Goal: Transaction & Acquisition: Purchase product/service

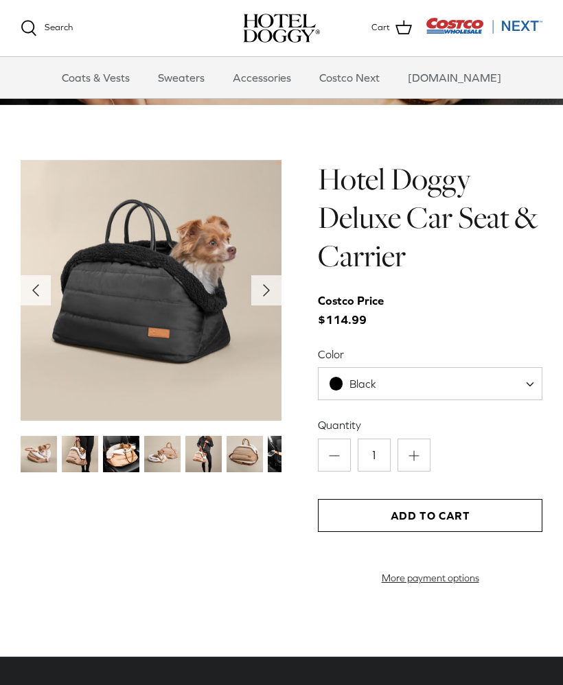
scroll to position [1205, 0]
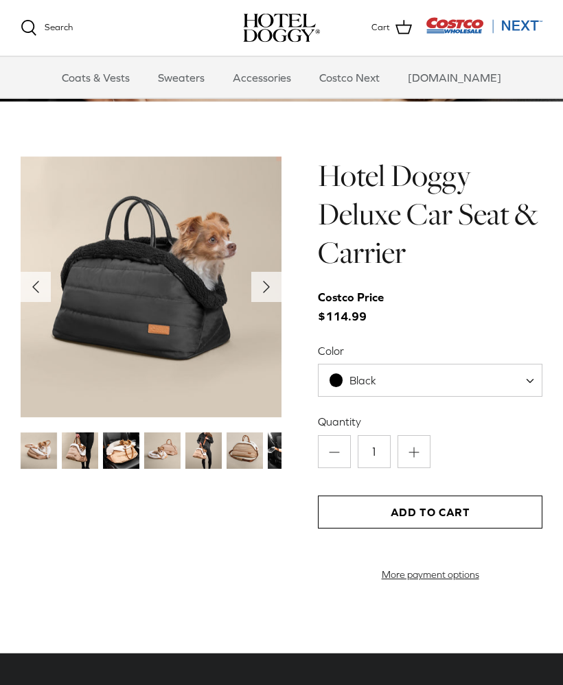
click at [356, 376] on span "Black" at bounding box center [362, 381] width 27 height 12
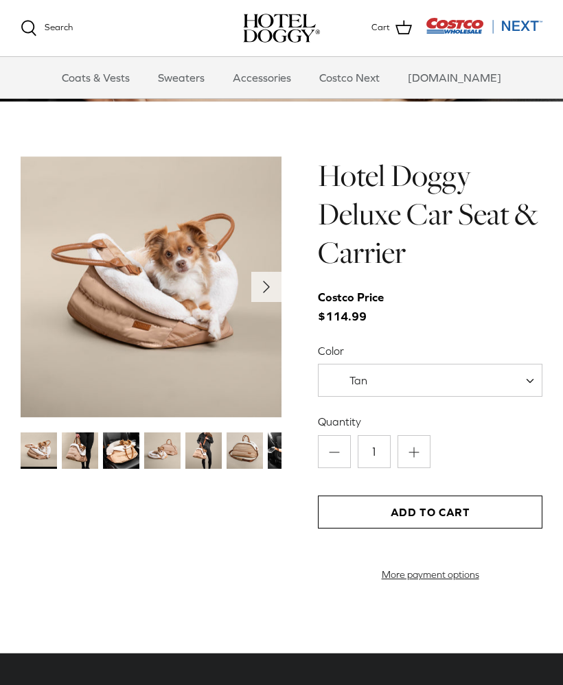
click at [368, 369] on span "Tan" at bounding box center [430, 380] width 224 height 33
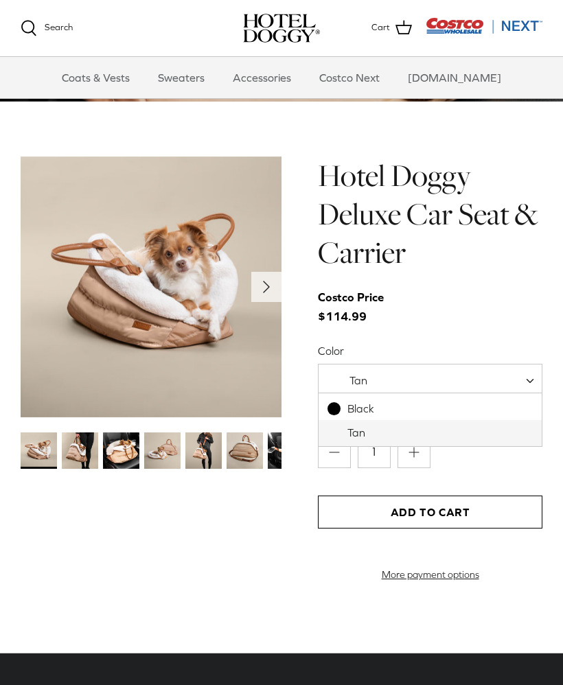
select select "Black"
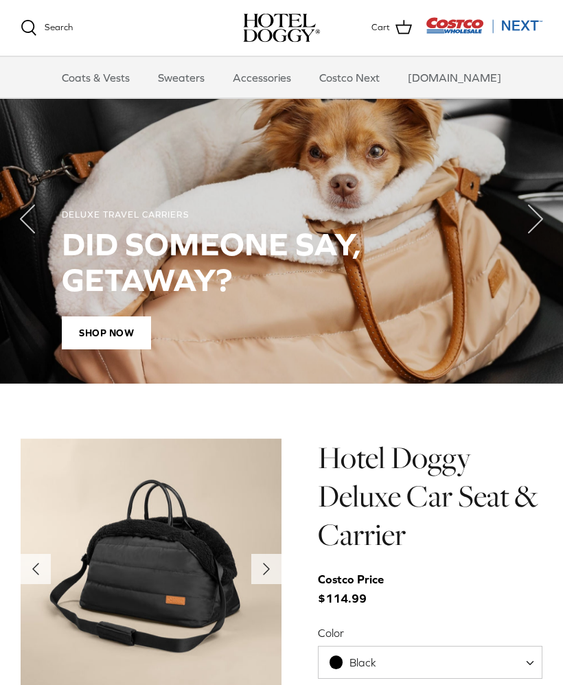
scroll to position [951, 0]
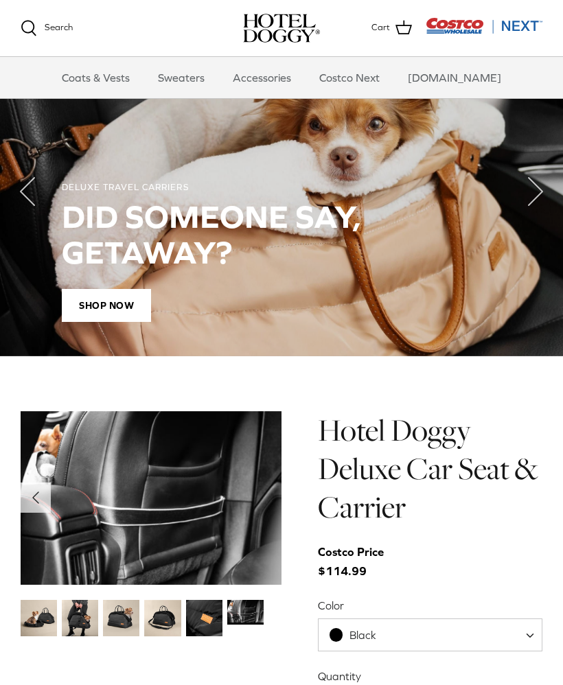
click at [38, 504] on icon "Left" at bounding box center [36, 498] width 22 height 22
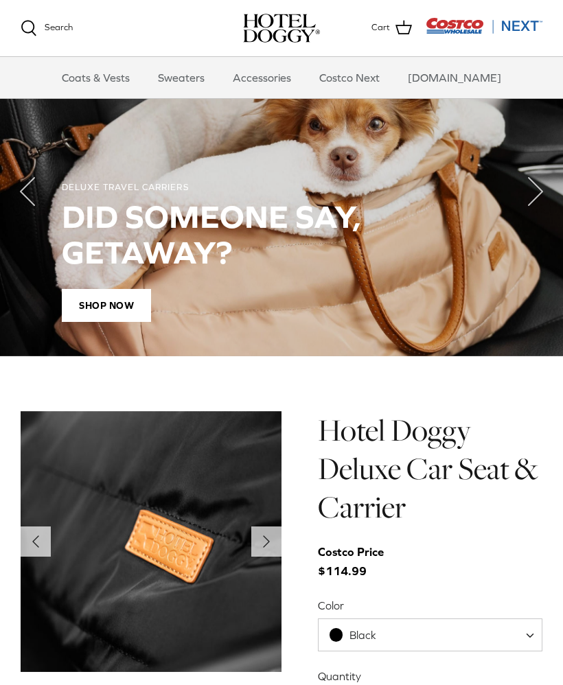
click at [32, 549] on icon "Left" at bounding box center [36, 542] width 22 height 22
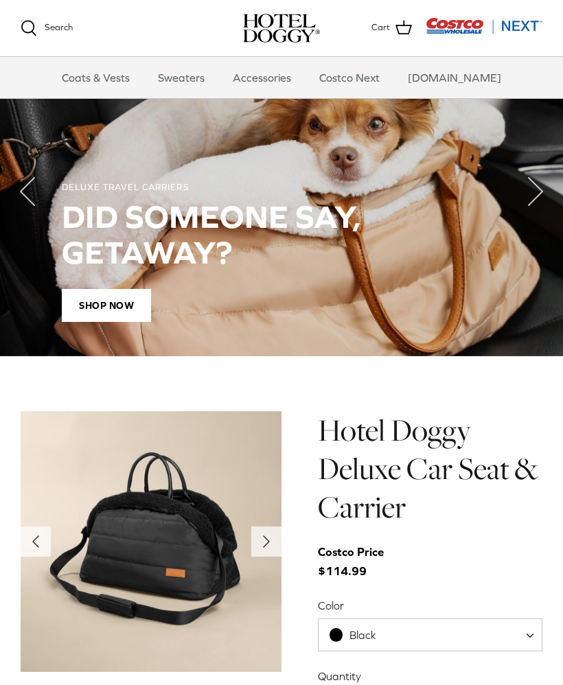
click at [38, 550] on icon "Left" at bounding box center [36, 542] width 22 height 22
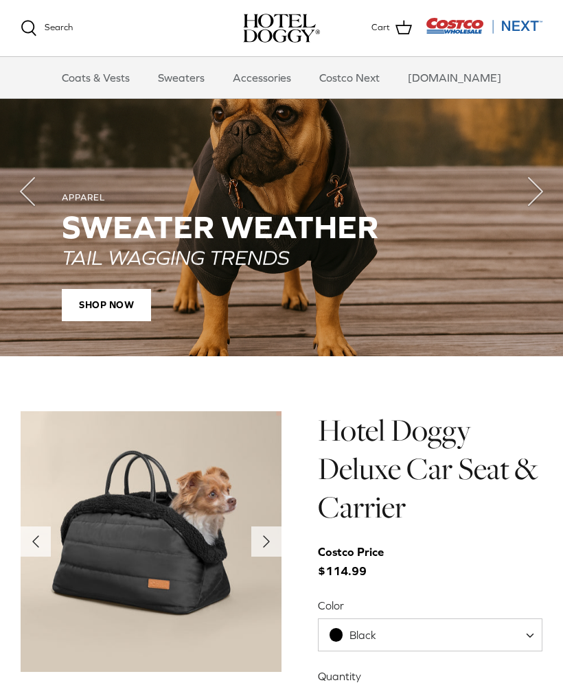
click at [34, 546] on icon "Left" at bounding box center [36, 542] width 22 height 22
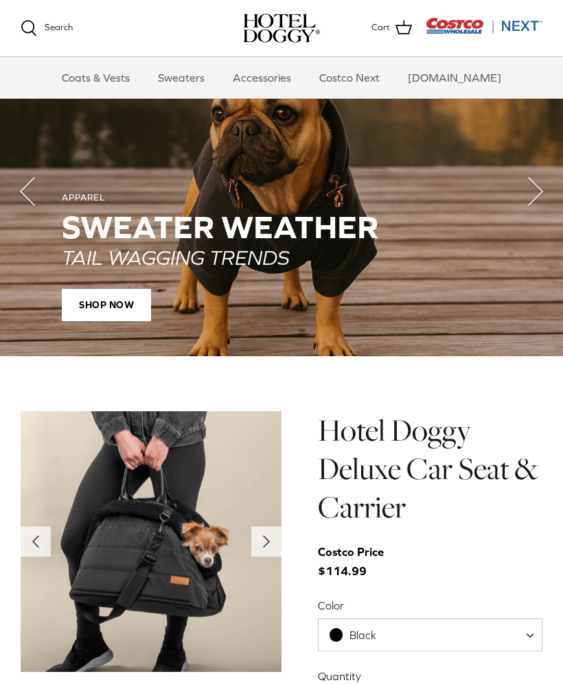
click at [35, 545] on icon "Left" at bounding box center [36, 542] width 22 height 22
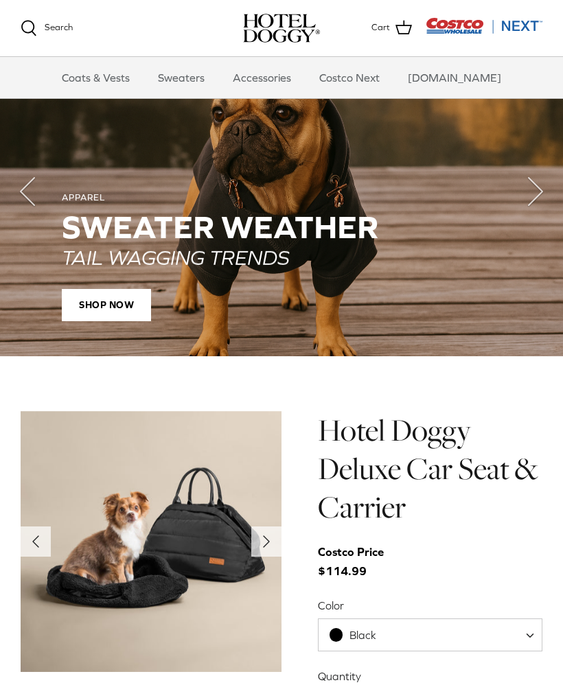
click at [33, 540] on icon "Left" at bounding box center [36, 542] width 22 height 22
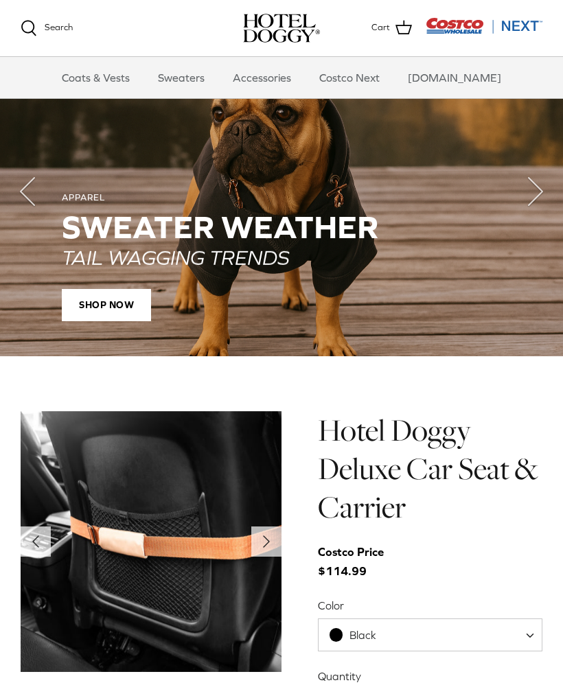
click at [36, 550] on icon "Left" at bounding box center [36, 542] width 22 height 22
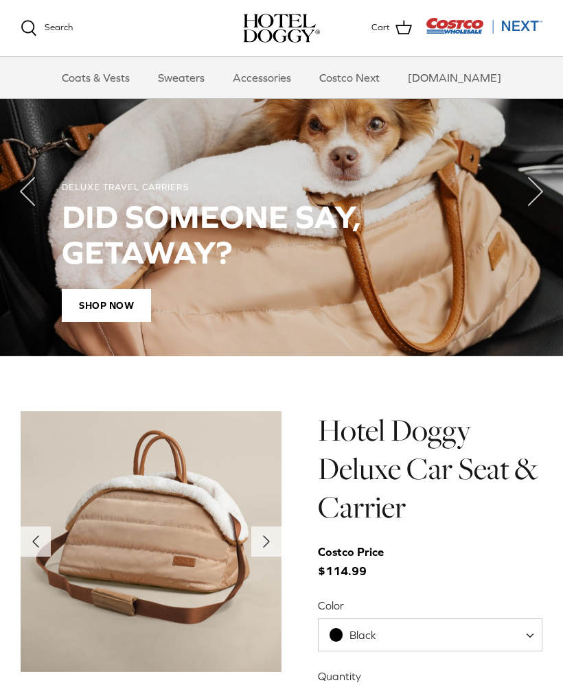
click at [28, 546] on icon "Left" at bounding box center [36, 542] width 22 height 22
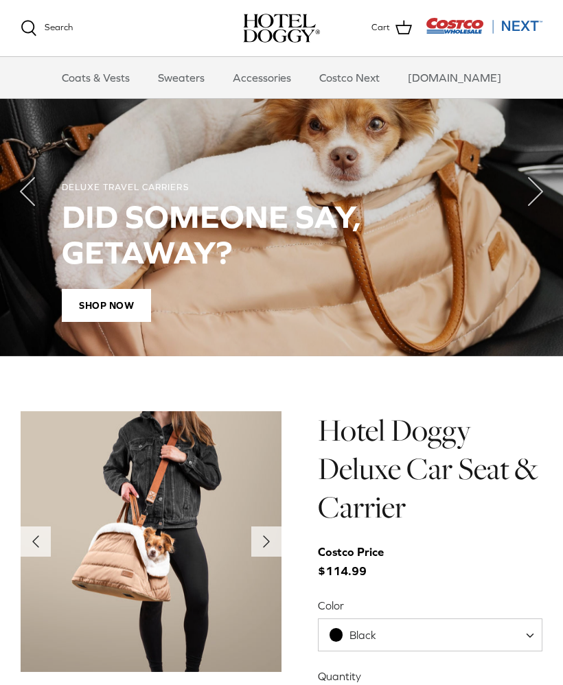
click at [37, 556] on img at bounding box center [151, 541] width 261 height 261
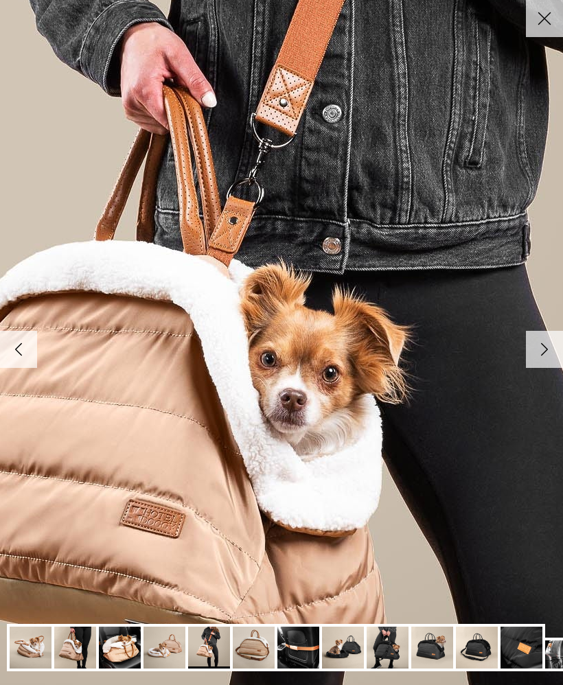
click at [556, 25] on link "Close" at bounding box center [544, 18] width 37 height 37
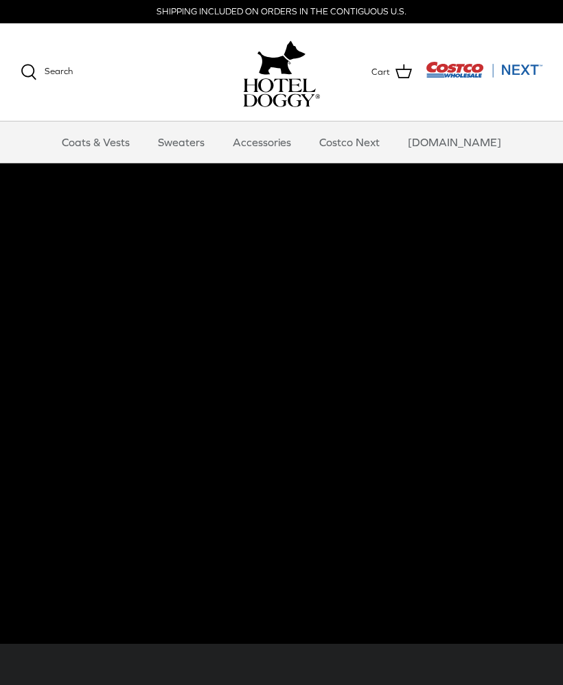
click at [142, 150] on link "Coats & Vests" at bounding box center [95, 141] width 93 height 41
click at [206, 142] on link "Sweaters" at bounding box center [181, 141] width 71 height 41
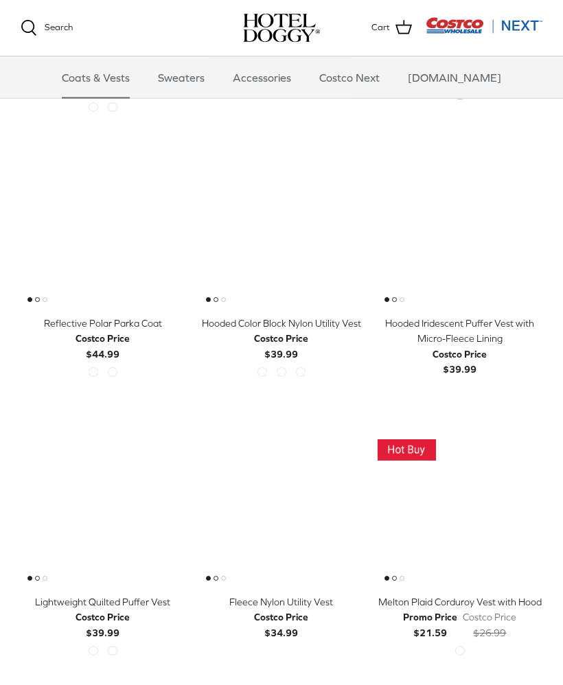
scroll to position [840, 0]
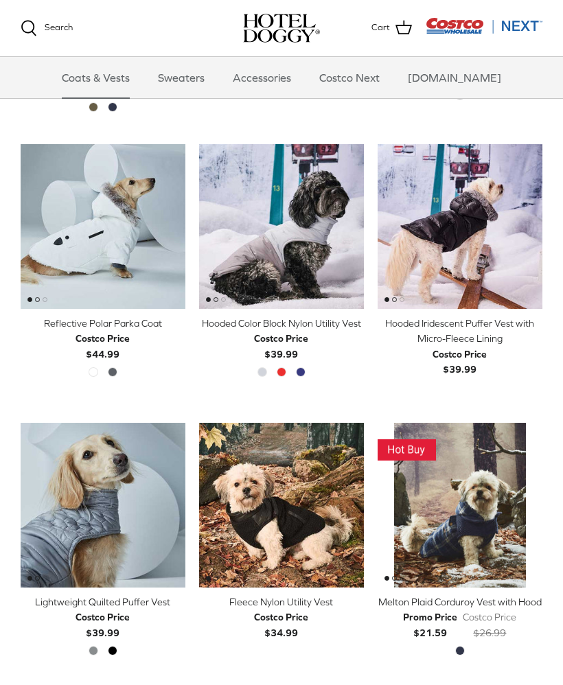
click at [113, 648] on span "Black" at bounding box center [113, 651] width 10 height 10
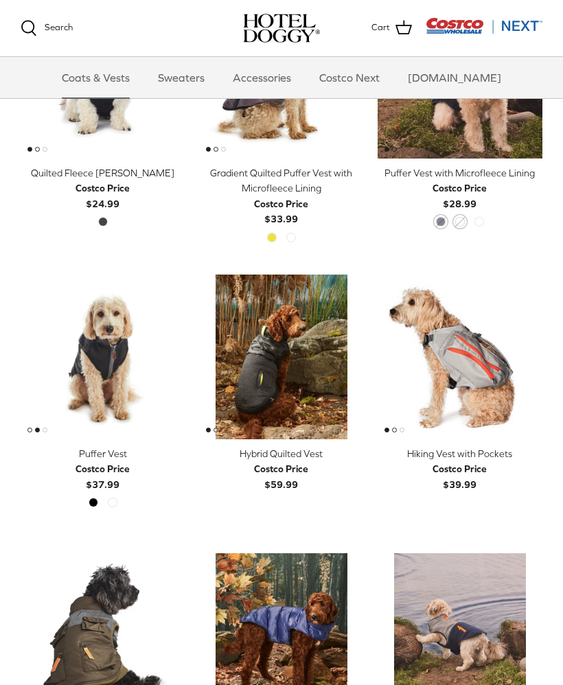
scroll to position [1547, 0]
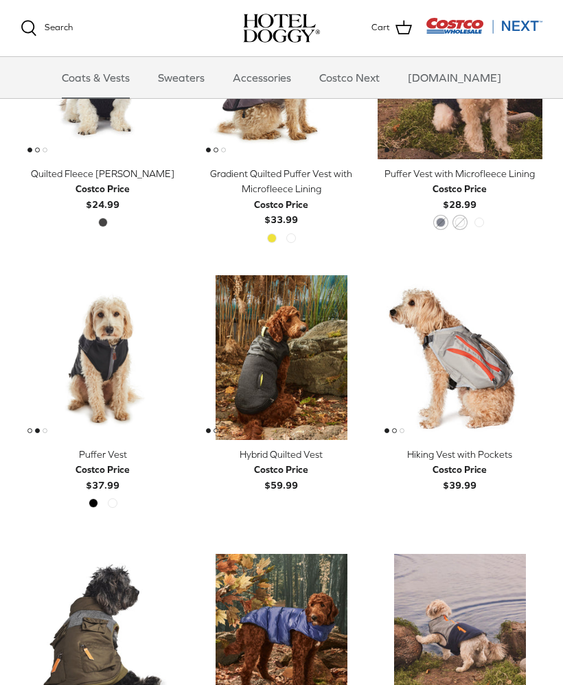
click at [110, 500] on span "Cypress" at bounding box center [113, 503] width 10 height 10
click at [113, 498] on span "Cypress" at bounding box center [113, 503] width 10 height 10
click at [106, 505] on div "Black Cypress" at bounding box center [103, 507] width 38 height 18
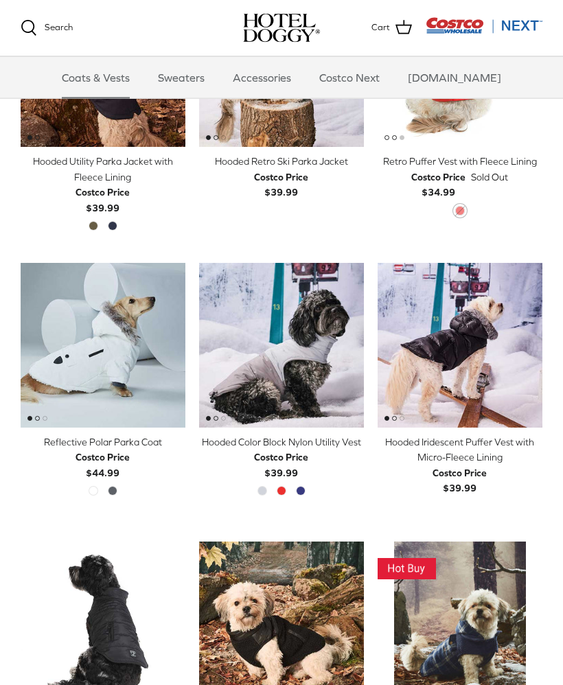
scroll to position [733, 0]
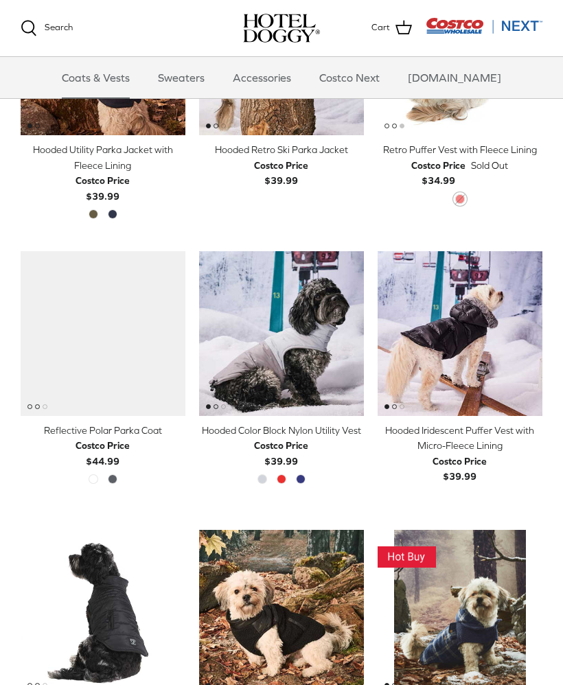
click at [111, 476] on span "Polar Grey" at bounding box center [113, 479] width 10 height 10
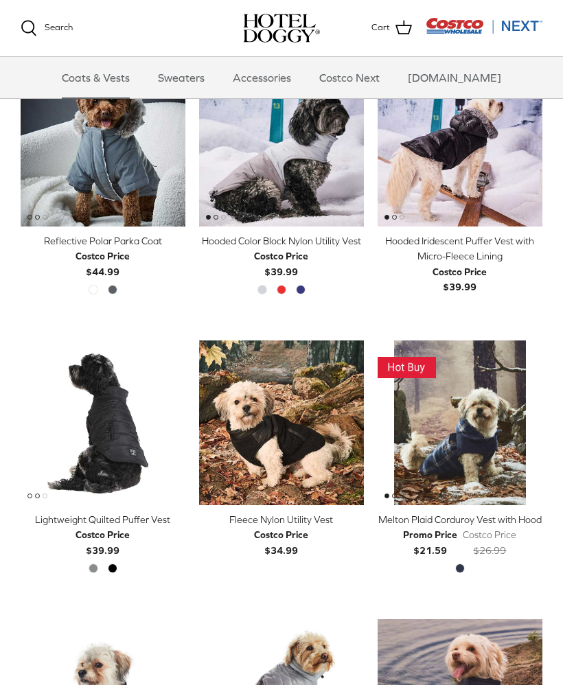
scroll to position [927, 0]
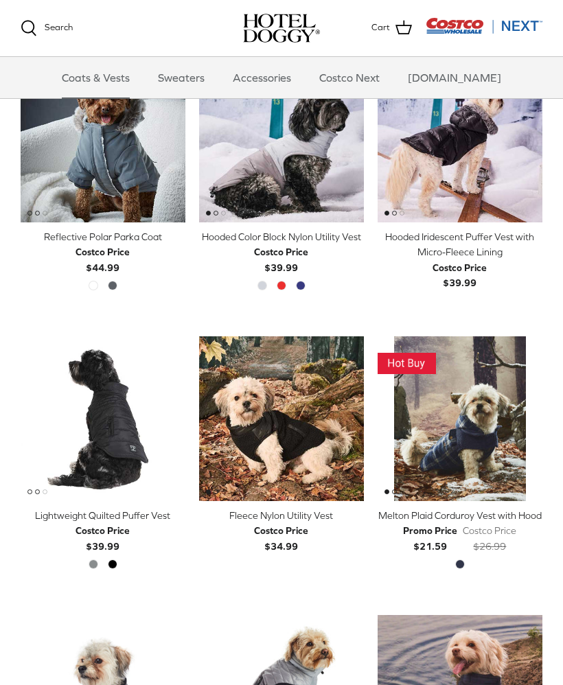
click at [77, 476] on link "Quick buy" at bounding box center [102, 480] width 151 height 28
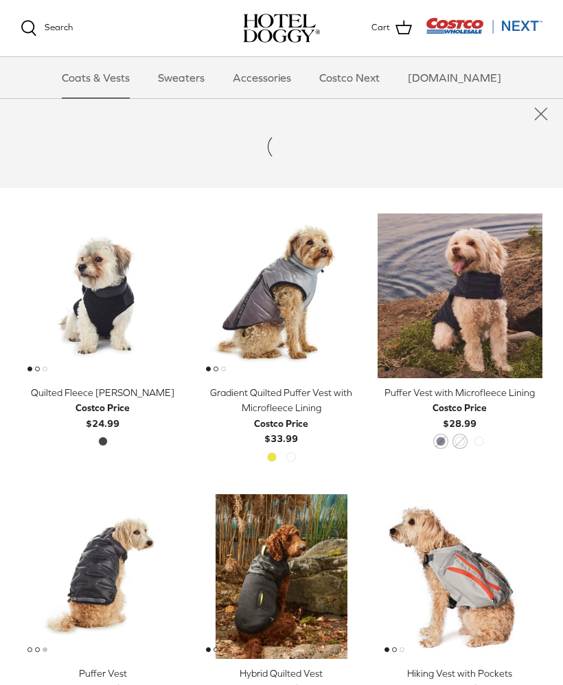
scroll to position [1441, 0]
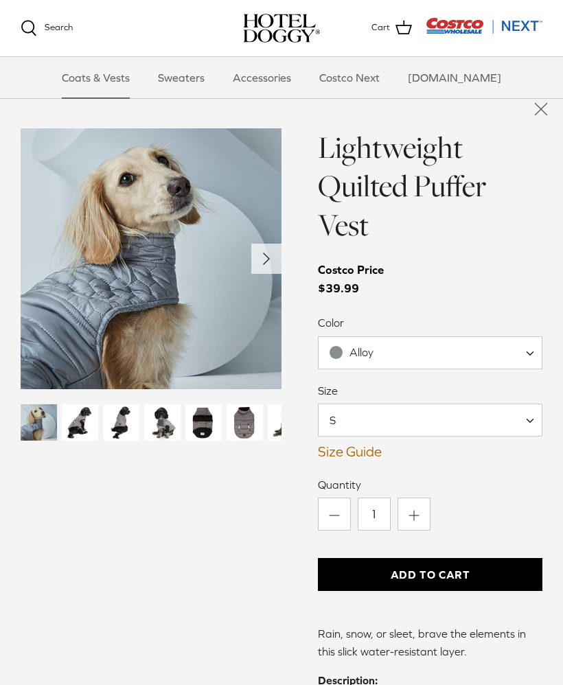
click at [348, 345] on div "Alloy" at bounding box center [351, 352] width 44 height 14
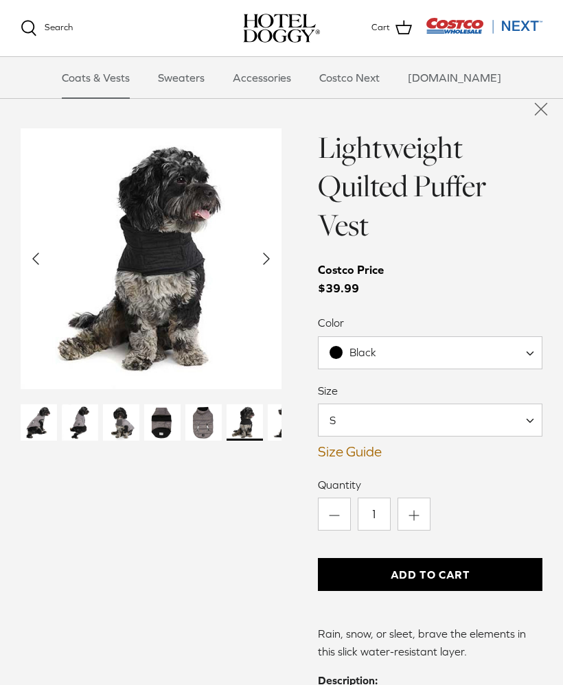
click at [346, 345] on div "Black" at bounding box center [352, 352] width 47 height 14
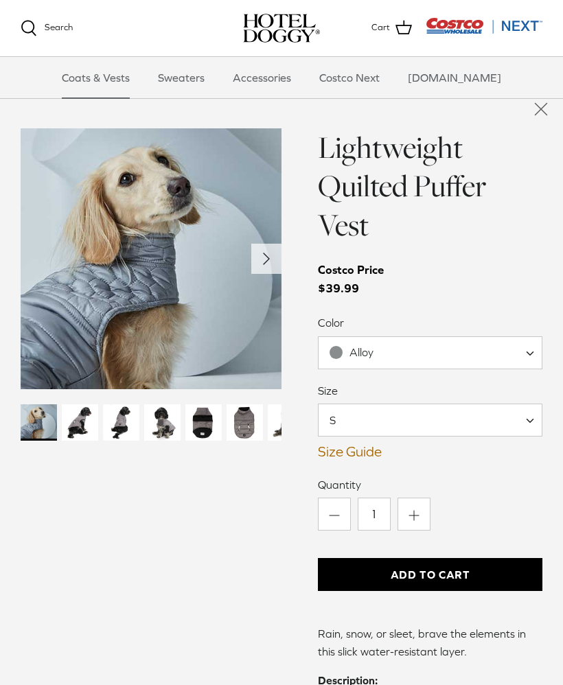
click at [88, 425] on img "Thumbnail Link" at bounding box center [80, 422] width 36 height 36
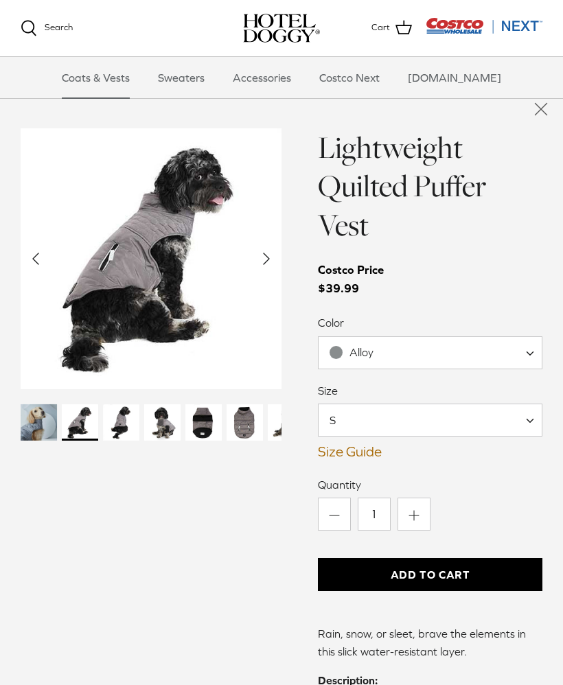
click at [121, 424] on img "Thumbnail Link" at bounding box center [121, 422] width 36 height 36
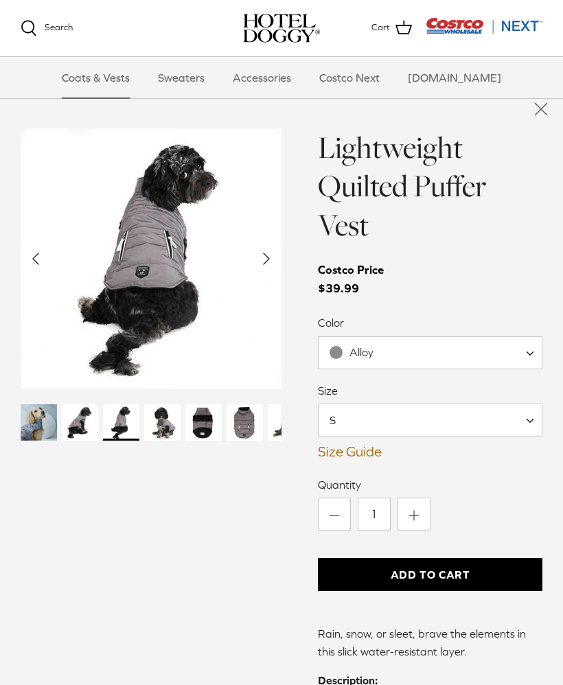
click at [153, 424] on img "Thumbnail Link" at bounding box center [162, 422] width 36 height 36
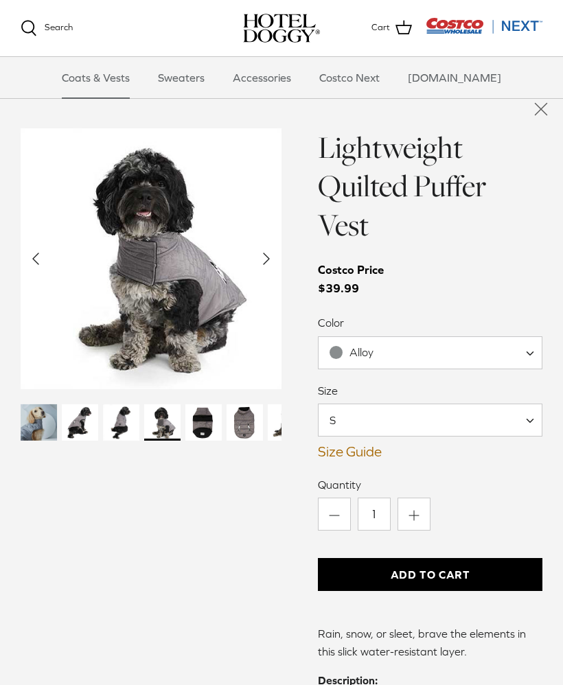
click at [119, 432] on img "Thumbnail Link" at bounding box center [121, 422] width 36 height 36
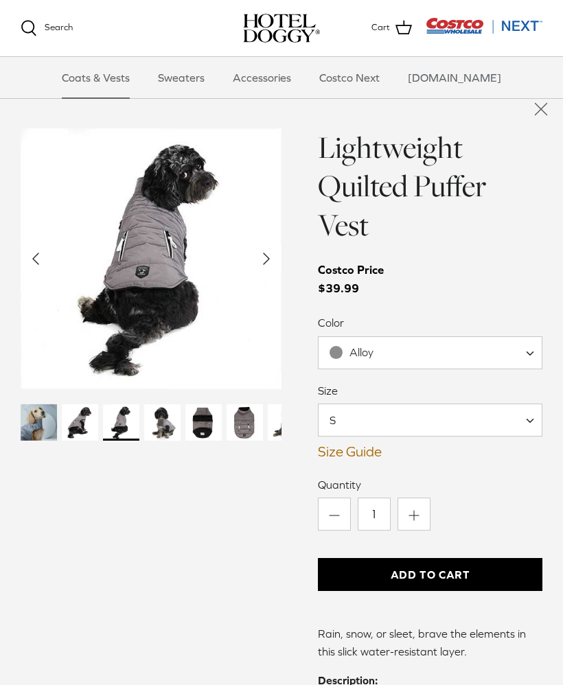
click at [163, 425] on img "Thumbnail Link" at bounding box center [162, 422] width 36 height 36
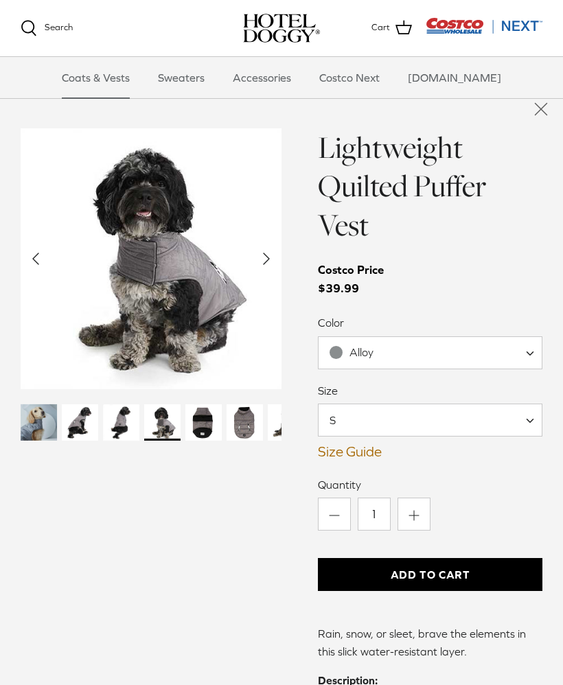
click at [196, 419] on img "Thumbnail Link" at bounding box center [203, 422] width 36 height 36
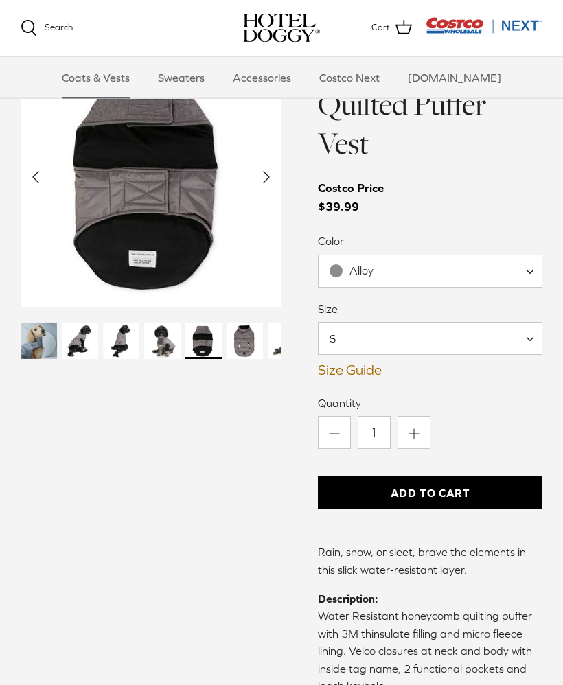
click at [359, 362] on link "Size Guide" at bounding box center [430, 370] width 224 height 16
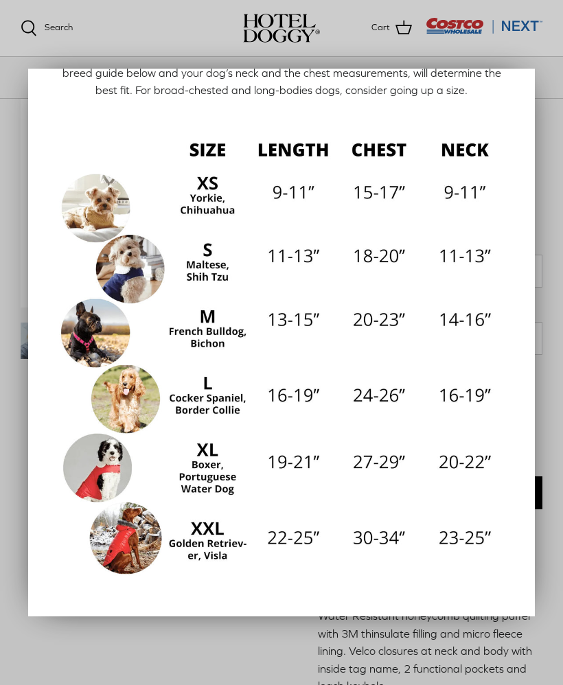
scroll to position [108, 0]
click at [491, 653] on div at bounding box center [281, 342] width 563 height 685
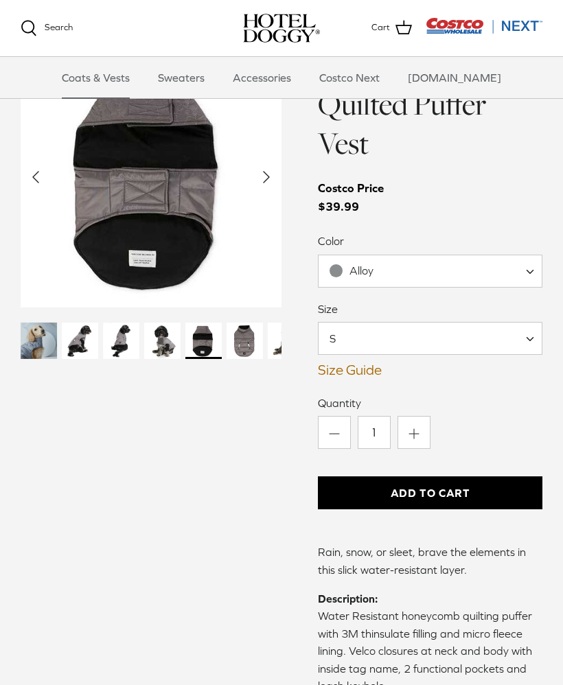
click at [479, 267] on span "Alloy" at bounding box center [430, 271] width 224 height 33
click at [485, 384] on div "Lightweight Quilted Puffer Vest Costco Price $39.99 Color Alloy Black Alloy S M…" at bounding box center [430, 484] width 224 height 874
click at [507, 489] on button "Add to Cart" at bounding box center [430, 492] width 224 height 33
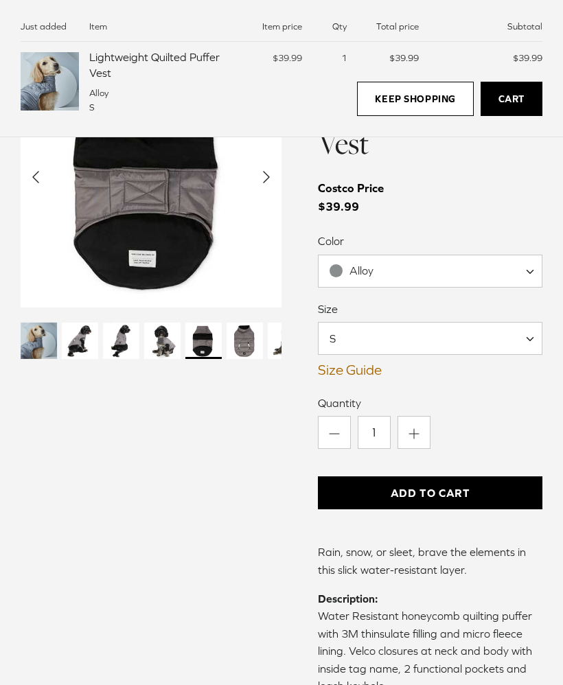
click at [522, 402] on label "Quantity" at bounding box center [430, 402] width 224 height 15
click at [391, 416] on input "1" at bounding box center [374, 432] width 33 height 33
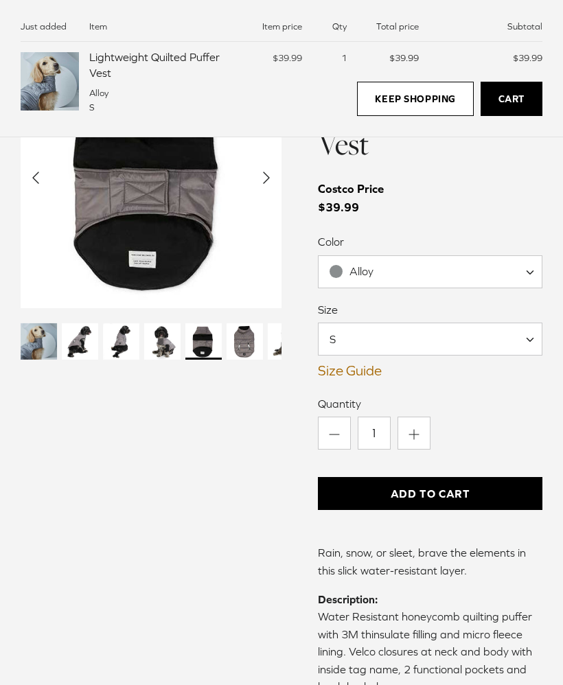
click at [533, 273] on span at bounding box center [535, 271] width 14 height 33
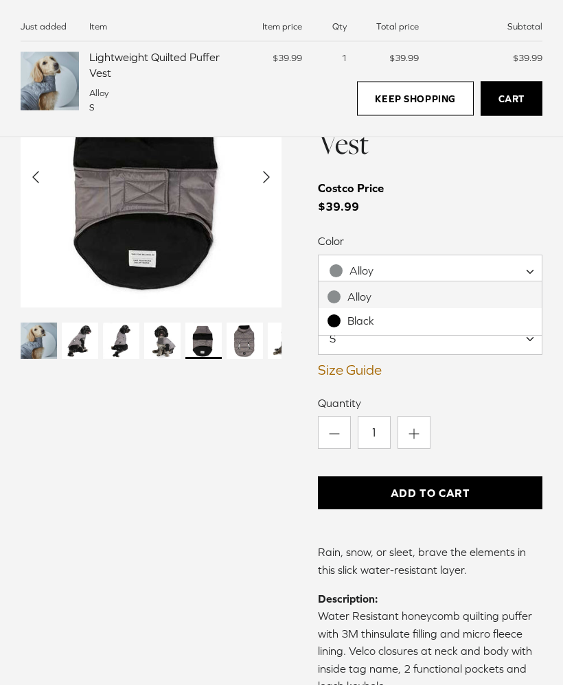
select select "Black"
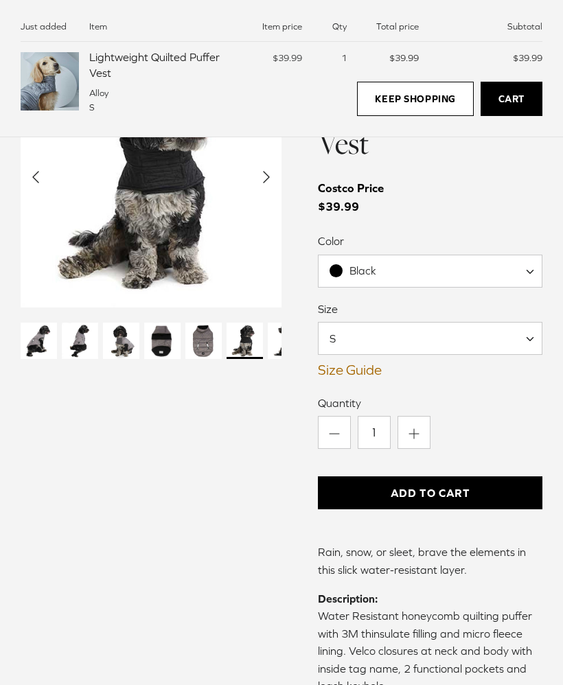
click at [459, 334] on span "S" at bounding box center [430, 338] width 224 height 33
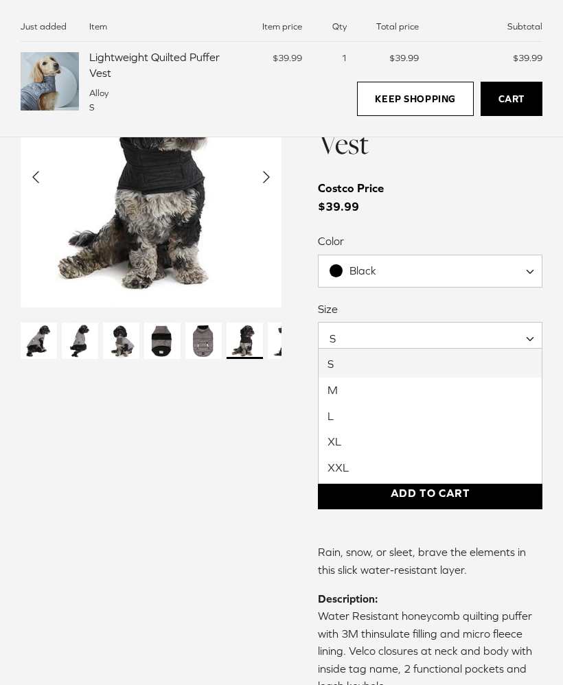
click at [227, 475] on div "Left Right" at bounding box center [151, 484] width 261 height 874
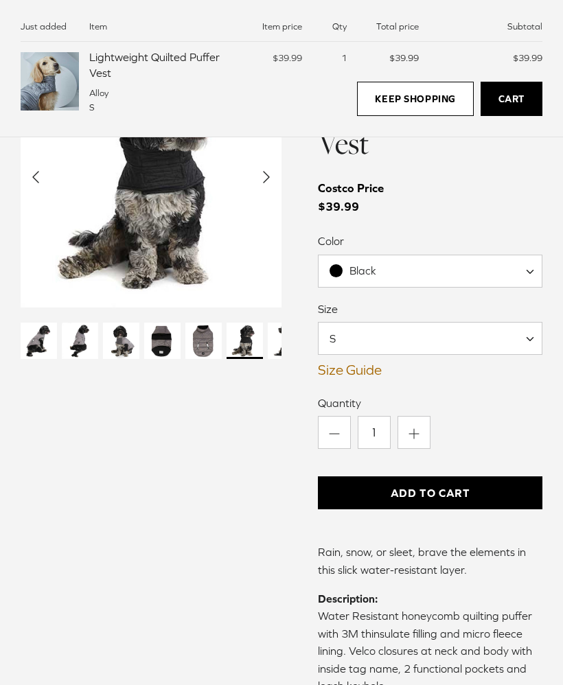
click at [521, 484] on button "Add to Cart" at bounding box center [430, 492] width 224 height 33
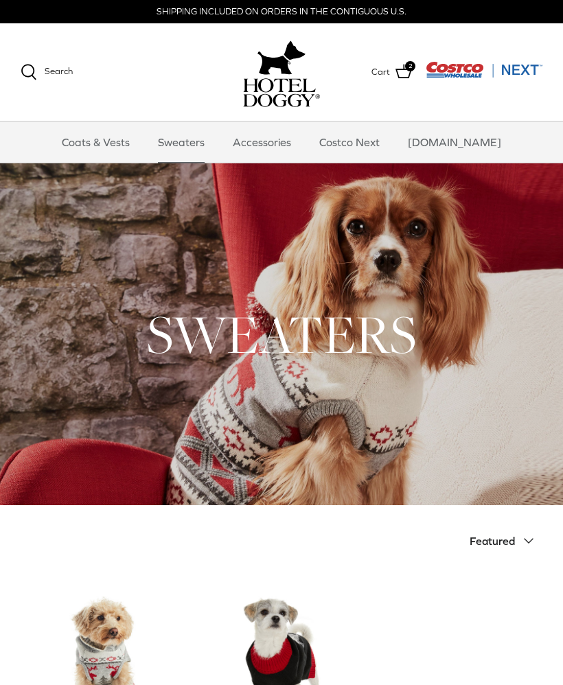
click at [276, 146] on link "Accessories" at bounding box center [261, 141] width 83 height 41
